Goal: Task Accomplishment & Management: Complete application form

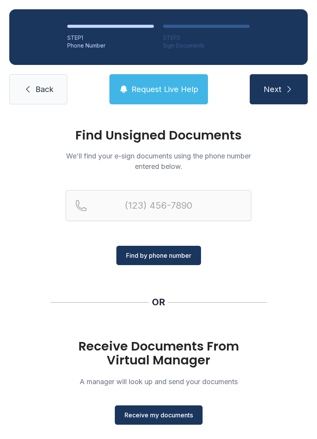
click at [32, 90] on link "Back" at bounding box center [38, 89] width 58 height 30
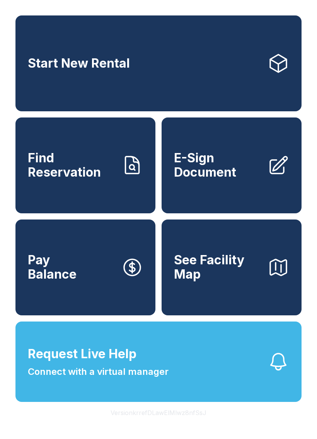
click at [208, 179] on span "E-Sign Document" at bounding box center [217, 165] width 87 height 28
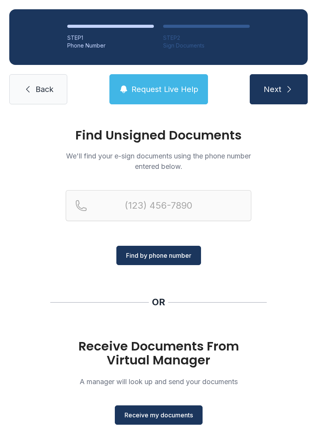
click at [158, 412] on span "Receive my documents" at bounding box center [159, 415] width 68 height 9
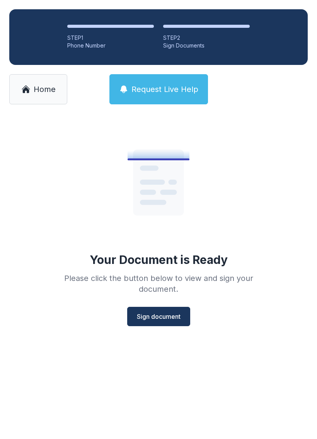
click at [160, 313] on span "Sign document" at bounding box center [159, 316] width 44 height 9
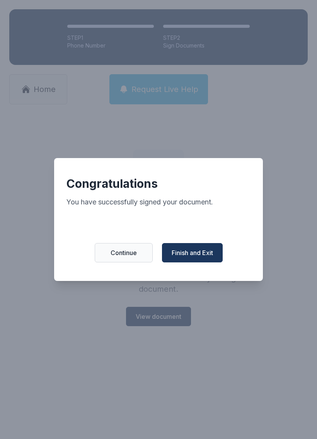
click at [196, 258] on span "Finish and Exit" at bounding box center [192, 252] width 41 height 9
